Goal: Information Seeking & Learning: Learn about a topic

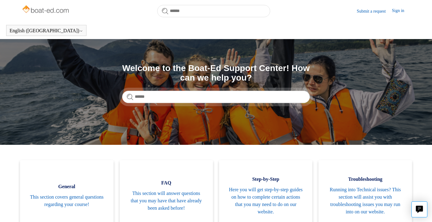
scroll to position [210, 0]
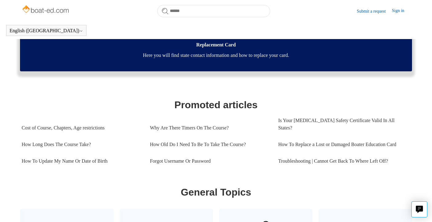
click at [203, 54] on span "Here you will find state contact information and how to replace your card." at bounding box center [215, 55] width 373 height 7
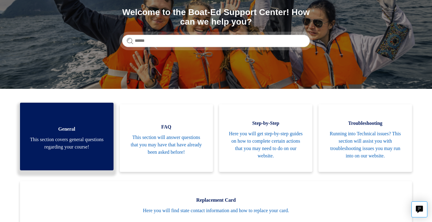
scroll to position [73, 0]
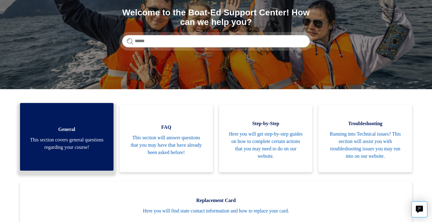
click at [67, 138] on span "This section covers general questions regarding your course!" at bounding box center [66, 143] width 75 height 15
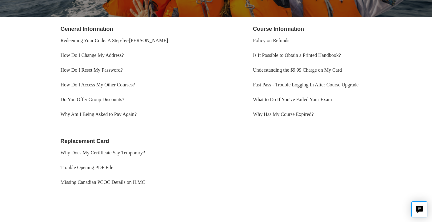
scroll to position [116, 0]
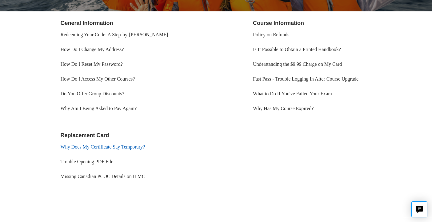
click at [98, 146] on link "Why Does My Certificate Say Temporary?" at bounding box center [103, 146] width 85 height 5
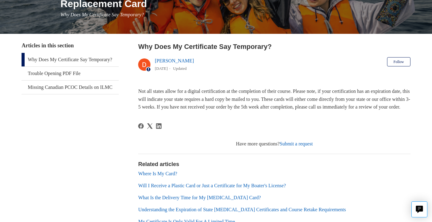
scroll to position [107, 0]
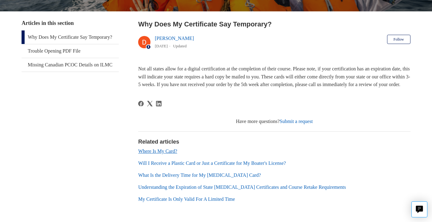
click at [165, 154] on link "Where Is My Card?" at bounding box center [157, 151] width 39 height 5
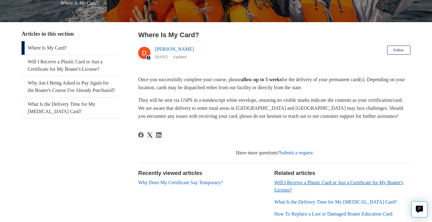
scroll to position [97, 0]
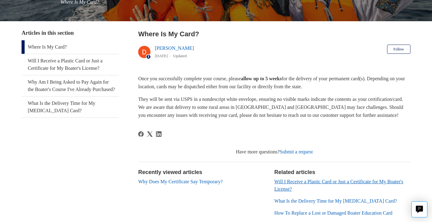
click at [302, 192] on link "Will I Receive a Plastic Card or Just a Certificate for My Boater's License?" at bounding box center [338, 185] width 129 height 13
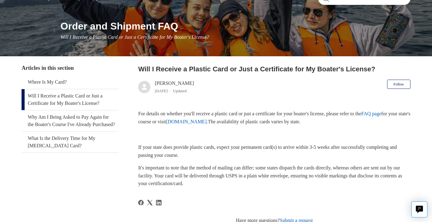
scroll to position [62, 0]
